Goal: Book appointment/travel/reservation

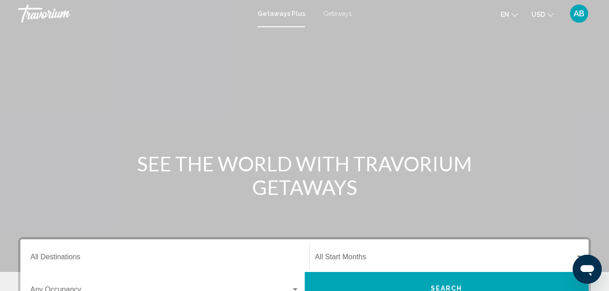
scroll to position [45, 0]
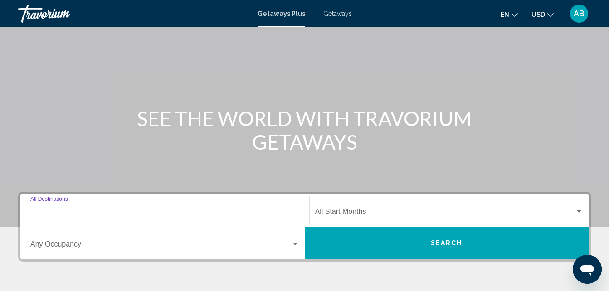
click at [137, 215] on input "Destination All Destinations" at bounding box center [164, 213] width 269 height 8
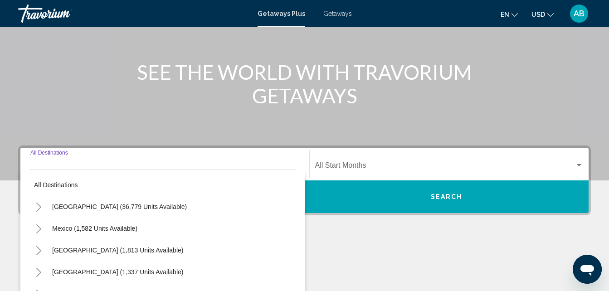
scroll to position [208, 0]
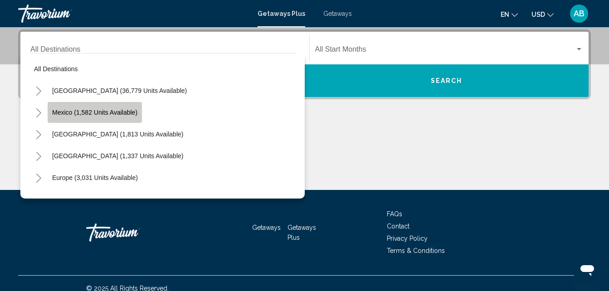
click at [73, 114] on span "Mexico (1,582 units available)" at bounding box center [94, 112] width 85 height 7
type input "**********"
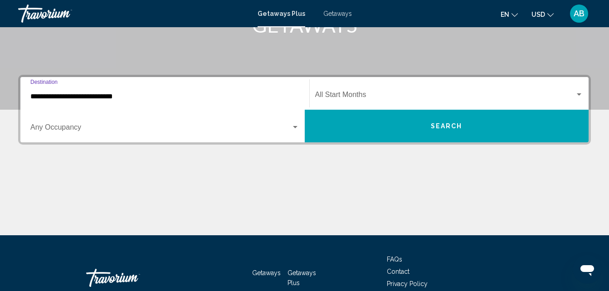
click at [358, 100] on div "Start Month All Start Months" at bounding box center [449, 93] width 268 height 29
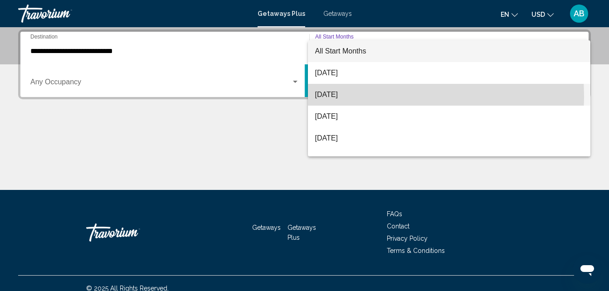
click at [356, 96] on span "[DATE]" at bounding box center [449, 95] width 268 height 22
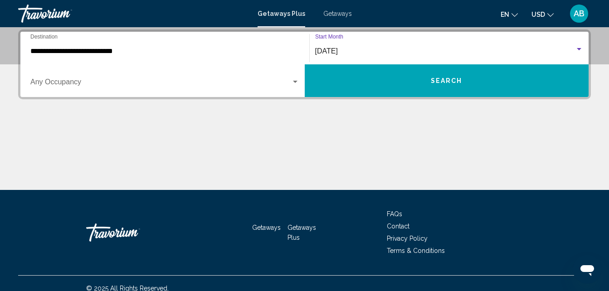
click at [335, 58] on div "[DATE] Start Month All Start Months" at bounding box center [449, 48] width 268 height 29
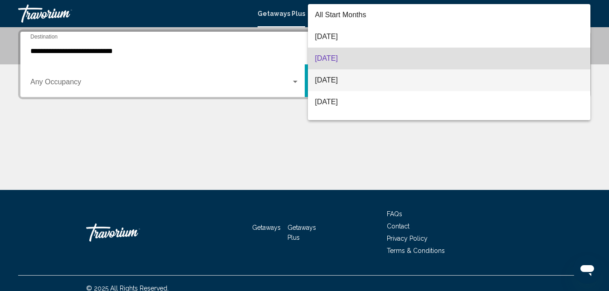
scroll to position [7, 0]
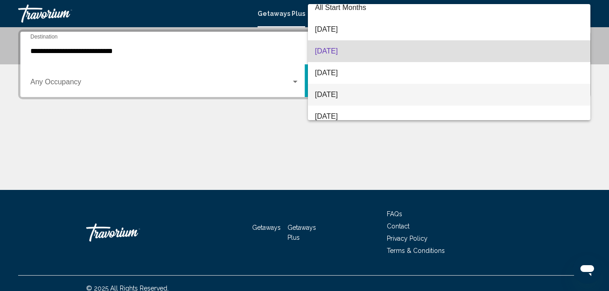
click at [345, 94] on span "[DATE]" at bounding box center [449, 95] width 268 height 22
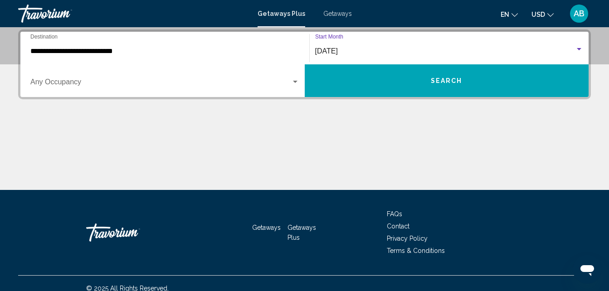
click at [196, 92] on div "Occupancy Any Occupancy" at bounding box center [164, 81] width 269 height 29
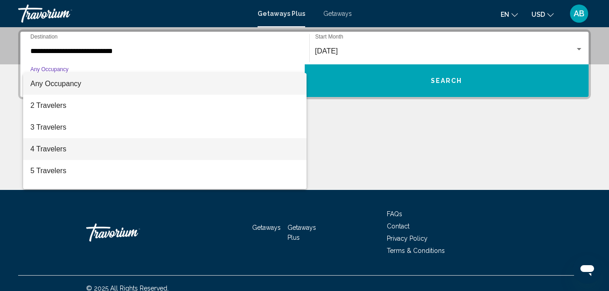
drag, startPoint x: 120, startPoint y: 144, endPoint x: 133, endPoint y: 140, distance: 14.2
click at [122, 143] on span "4 Travelers" at bounding box center [164, 149] width 269 height 22
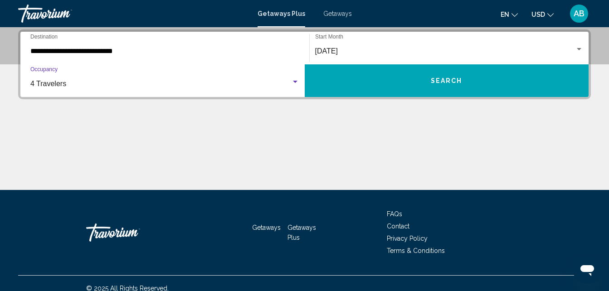
click at [355, 79] on button "Search" at bounding box center [447, 80] width 284 height 33
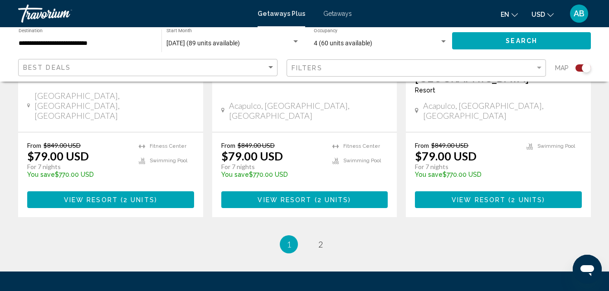
scroll to position [1536, 0]
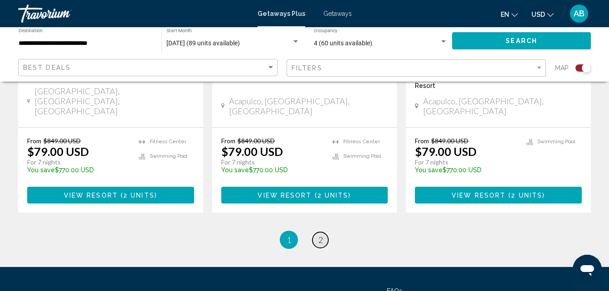
click at [321, 235] on span "2" at bounding box center [320, 240] width 5 height 10
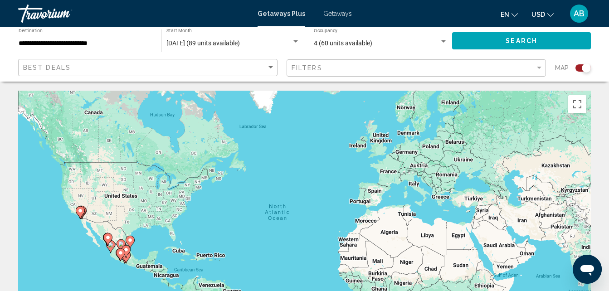
click at [90, 40] on input "**********" at bounding box center [86, 43] width 134 height 7
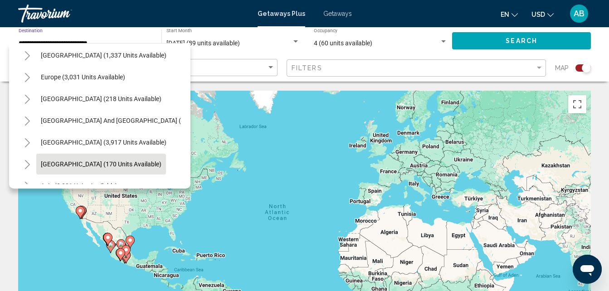
scroll to position [272, 0]
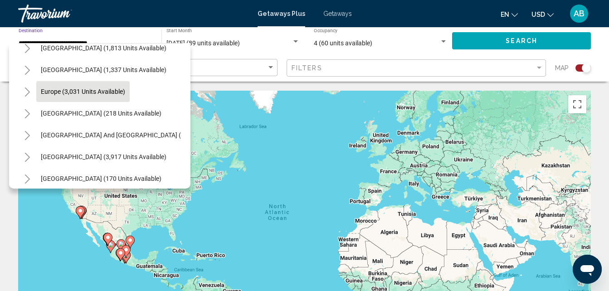
click at [91, 92] on span "Europe (3,031 units available)" at bounding box center [83, 91] width 84 height 7
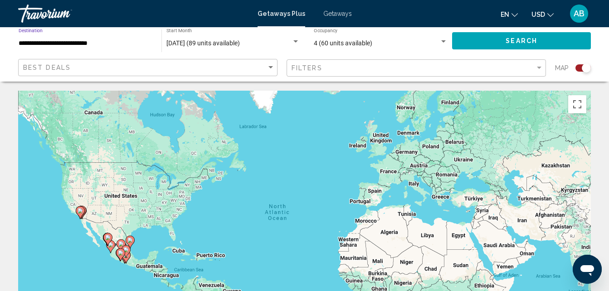
click at [489, 39] on button "Search" at bounding box center [521, 40] width 139 height 17
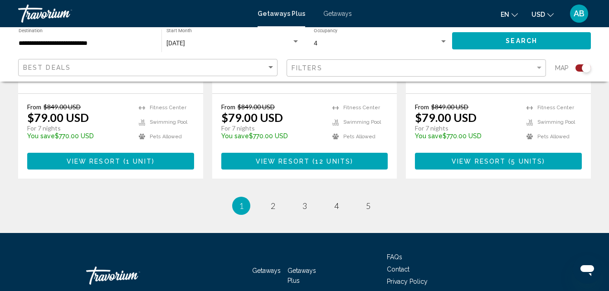
scroll to position [1496, 0]
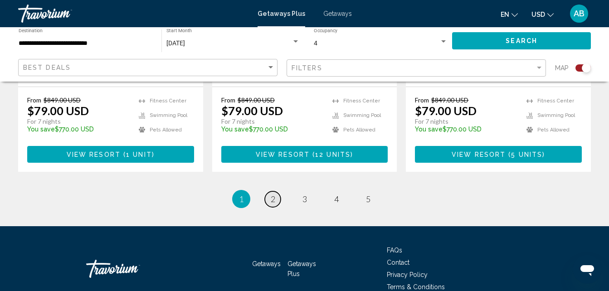
click at [275, 194] on span "2" at bounding box center [273, 199] width 5 height 10
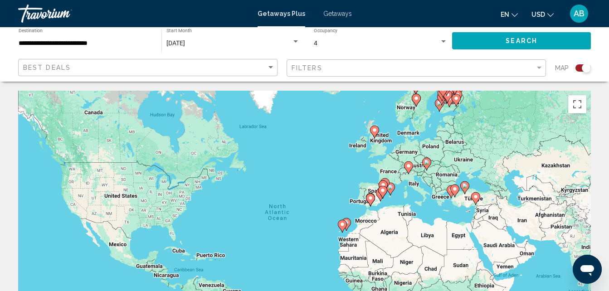
click at [414, 98] on image "Main content" at bounding box center [415, 98] width 5 height 5
type input "**********"
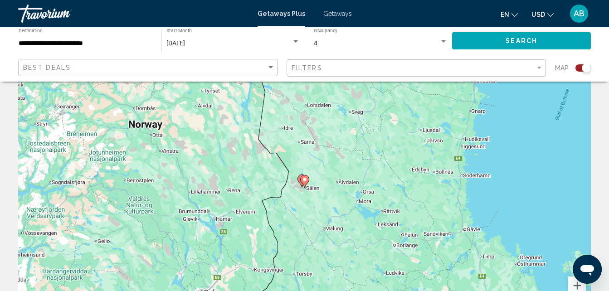
scroll to position [91, 0]
